Goal: Check status: Check status

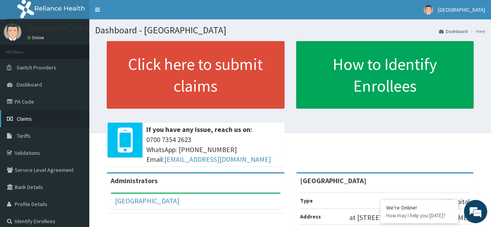
click at [29, 121] on span "Claims" at bounding box center [24, 118] width 15 height 7
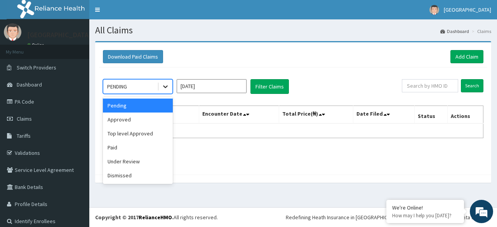
click at [165, 86] on icon at bounding box center [166, 87] width 8 height 8
click at [136, 104] on div "Pending" at bounding box center [138, 106] width 70 height 14
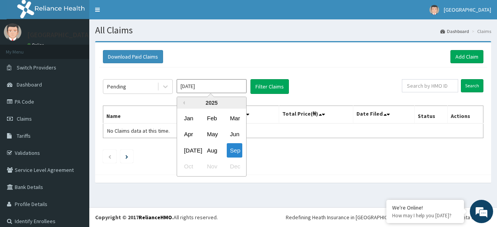
click at [216, 87] on input "[DATE]" at bounding box center [212, 86] width 70 height 14
click at [216, 150] on div "Aug" at bounding box center [212, 150] width 16 height 14
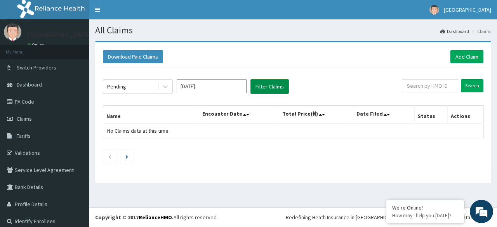
click at [261, 85] on button "Filter Claims" at bounding box center [269, 86] width 38 height 15
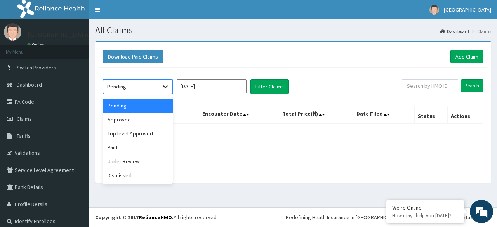
click at [165, 84] on icon at bounding box center [166, 87] width 8 height 8
click at [134, 121] on div "Approved" at bounding box center [138, 120] width 70 height 14
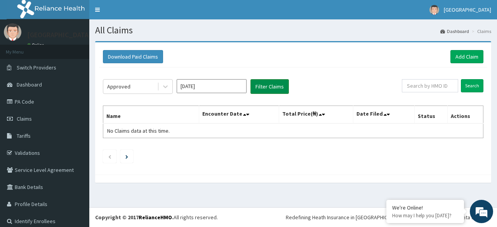
click at [261, 84] on button "Filter Claims" at bounding box center [269, 86] width 38 height 15
click at [165, 88] on icon at bounding box center [166, 87] width 8 height 8
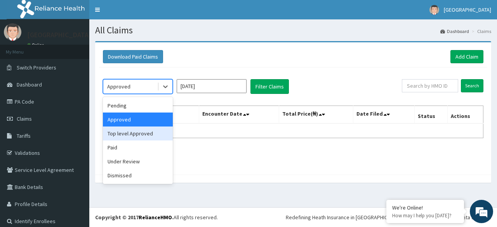
click at [147, 133] on div "Top level Approved" at bounding box center [138, 134] width 70 height 14
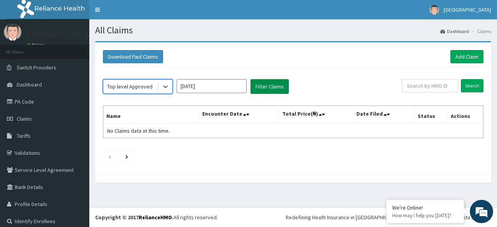
click at [259, 84] on button "Filter Claims" at bounding box center [269, 86] width 38 height 15
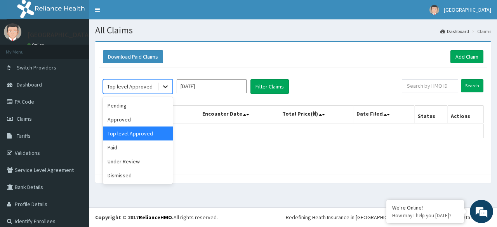
click at [165, 87] on icon at bounding box center [165, 87] width 5 height 3
click at [136, 160] on div "Under Review" at bounding box center [138, 162] width 70 height 14
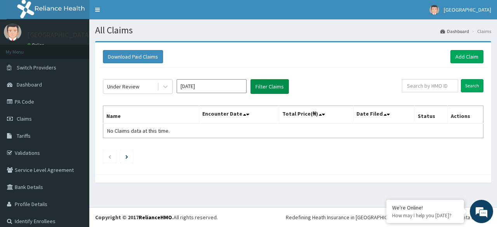
click at [277, 85] on button "Filter Claims" at bounding box center [269, 86] width 38 height 15
click at [206, 85] on input "[DATE]" at bounding box center [212, 86] width 70 height 14
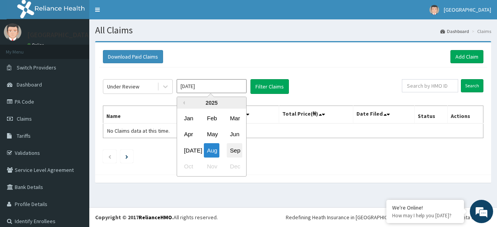
click at [235, 146] on div "Sep" at bounding box center [235, 150] width 16 height 14
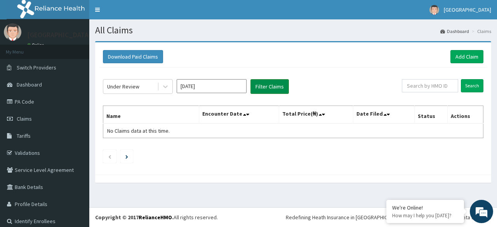
click at [260, 85] on button "Filter Claims" at bounding box center [269, 86] width 38 height 15
click at [163, 85] on icon at bounding box center [166, 87] width 8 height 8
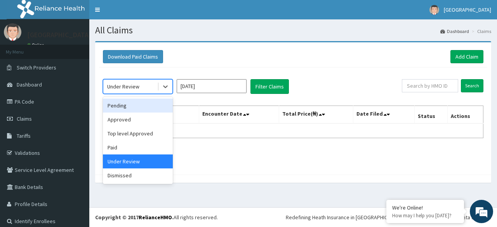
click at [140, 106] on div "Pending" at bounding box center [138, 106] width 70 height 14
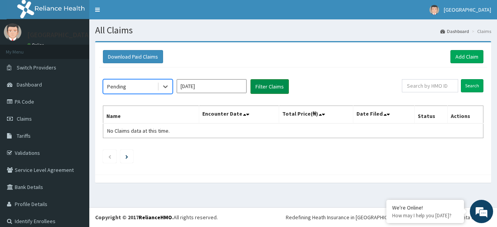
click at [262, 85] on button "Filter Claims" at bounding box center [269, 86] width 38 height 15
click at [165, 88] on icon at bounding box center [166, 87] width 8 height 8
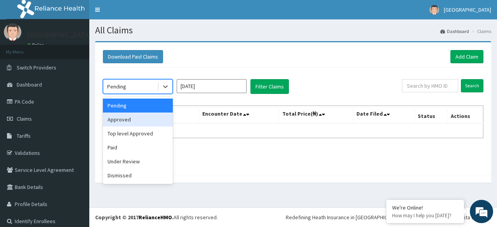
click at [137, 121] on div "Approved" at bounding box center [138, 120] width 70 height 14
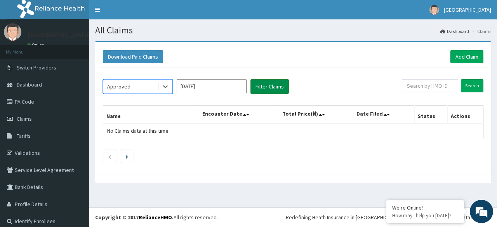
click at [259, 88] on button "Filter Claims" at bounding box center [269, 86] width 38 height 15
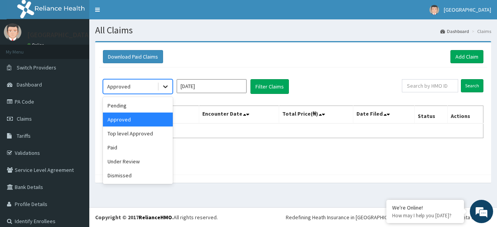
click at [167, 88] on icon at bounding box center [166, 87] width 8 height 8
click at [148, 131] on div "Top level Approved" at bounding box center [138, 134] width 70 height 14
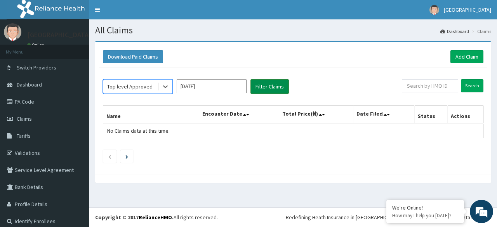
click at [264, 83] on button "Filter Claims" at bounding box center [269, 86] width 38 height 15
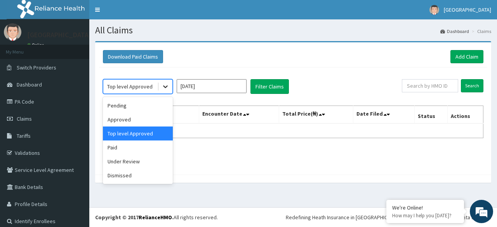
click at [166, 86] on icon at bounding box center [166, 87] width 8 height 8
click at [143, 158] on div "Under Review" at bounding box center [138, 162] width 70 height 14
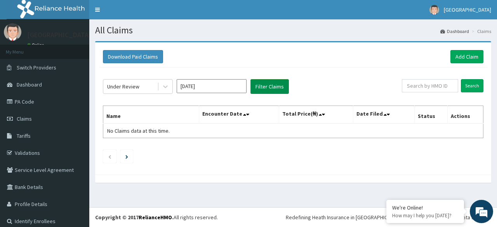
click at [272, 85] on button "Filter Claims" at bounding box center [269, 86] width 38 height 15
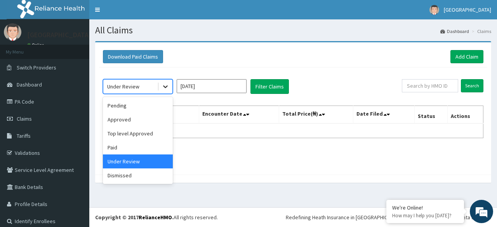
click at [167, 86] on icon at bounding box center [165, 87] width 5 height 3
click at [124, 147] on div "Paid" at bounding box center [138, 148] width 70 height 14
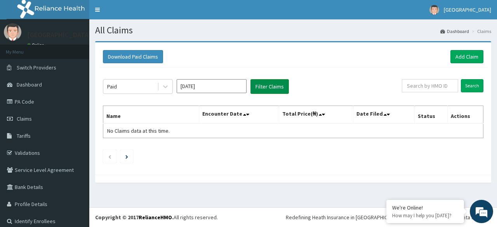
click at [274, 85] on button "Filter Claims" at bounding box center [269, 86] width 38 height 15
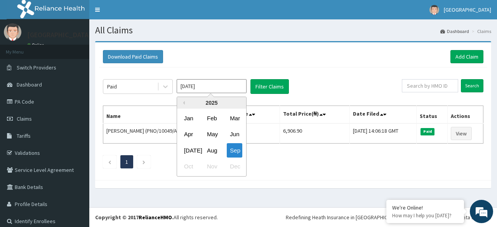
click at [212, 87] on input "[DATE]" at bounding box center [212, 86] width 70 height 14
click at [212, 150] on div "Aug" at bounding box center [212, 150] width 16 height 14
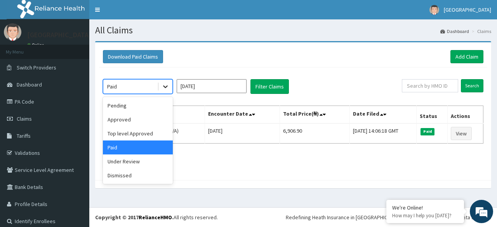
click at [166, 87] on icon at bounding box center [166, 87] width 8 height 8
click at [123, 145] on div "Paid" at bounding box center [138, 148] width 70 height 14
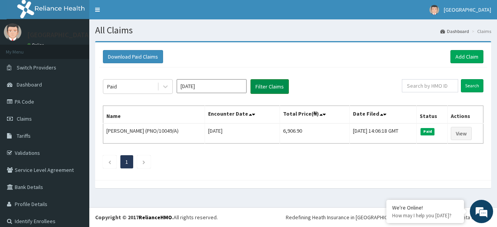
click at [263, 86] on button "Filter Claims" at bounding box center [269, 86] width 38 height 15
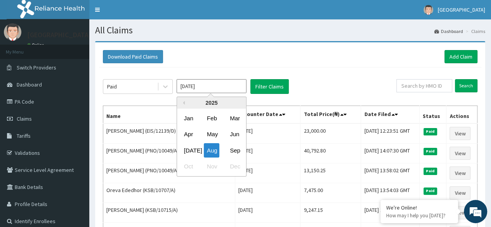
click at [236, 87] on input "[DATE]" at bounding box center [212, 86] width 70 height 14
click at [235, 150] on div "Sep" at bounding box center [235, 150] width 16 height 14
type input "[DATE]"
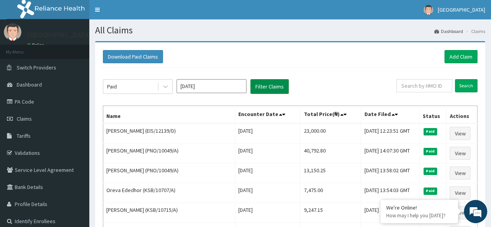
click at [266, 83] on button "Filter Claims" at bounding box center [269, 86] width 38 height 15
